Goal: Task Accomplishment & Management: Manage account settings

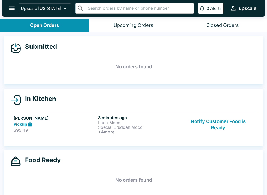
click at [108, 126] on p "Special Bruddah Moco" at bounding box center [139, 127] width 82 height 5
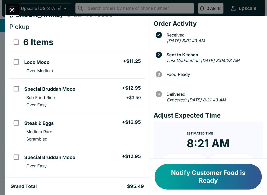
scroll to position [8, 0]
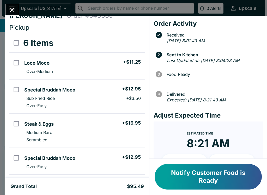
click at [204, 183] on button "Notify Customer Food is Ready" at bounding box center [207, 177] width 107 height 26
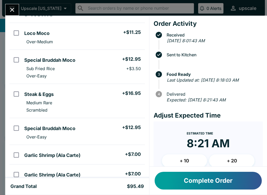
scroll to position [37, 0]
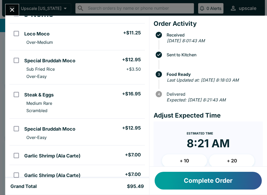
click at [243, 181] on button "Complete Order" at bounding box center [207, 181] width 107 height 18
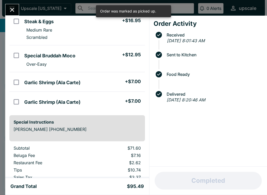
scroll to position [110, 0]
click at [12, 11] on icon "Close" at bounding box center [12, 9] width 7 height 7
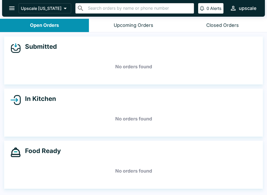
click at [223, 24] on div "Closed Orders" at bounding box center [222, 25] width 33 height 6
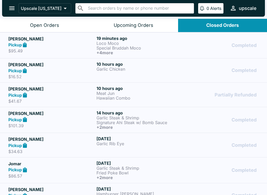
click at [106, 45] on p "Loco Moco" at bounding box center [139, 43] width 86 height 5
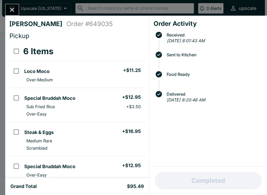
click at [13, 12] on icon "Close" at bounding box center [12, 9] width 7 height 7
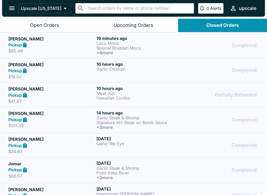
click at [70, 43] on div "Pickup" at bounding box center [51, 45] width 86 height 6
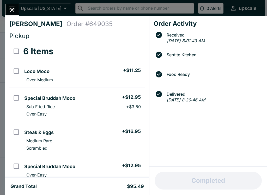
click at [42, 44] on th "6 Items" at bounding box center [83, 51] width 122 height 19
click at [17, 9] on button "Close" at bounding box center [11, 9] width 13 height 11
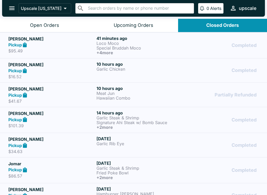
click at [13, 6] on icon "open drawer" at bounding box center [11, 8] width 7 height 7
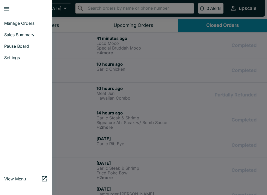
click at [80, 26] on div at bounding box center [133, 97] width 267 height 195
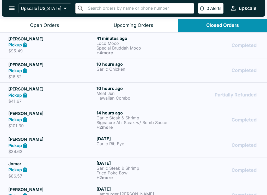
click at [51, 26] on div "Open Orders" at bounding box center [44, 25] width 29 height 6
